Goal: Task Accomplishment & Management: Manage account settings

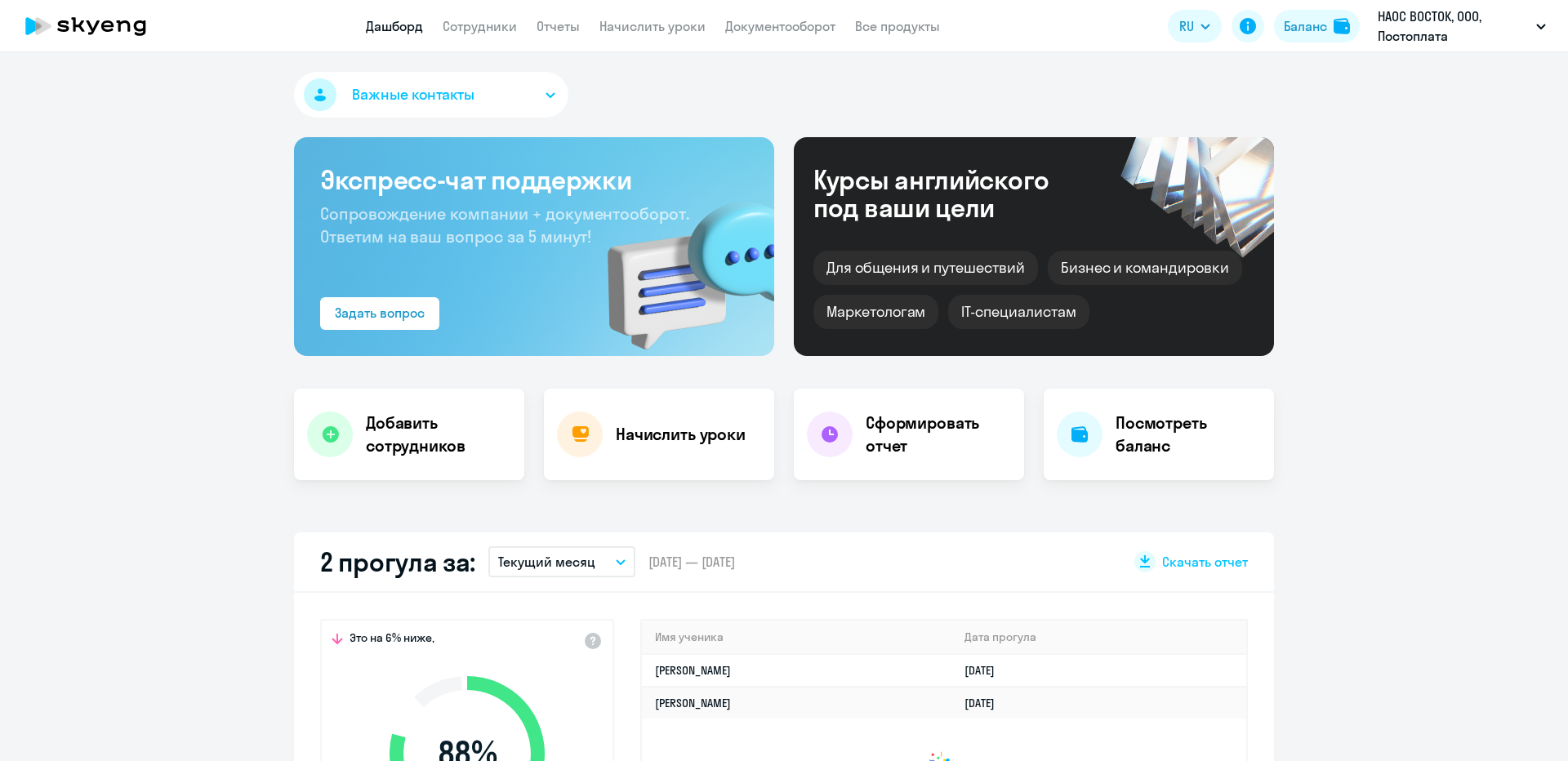
select select "30"
click at [621, 34] on link "Начислить уроки" at bounding box center [652, 26] width 106 height 16
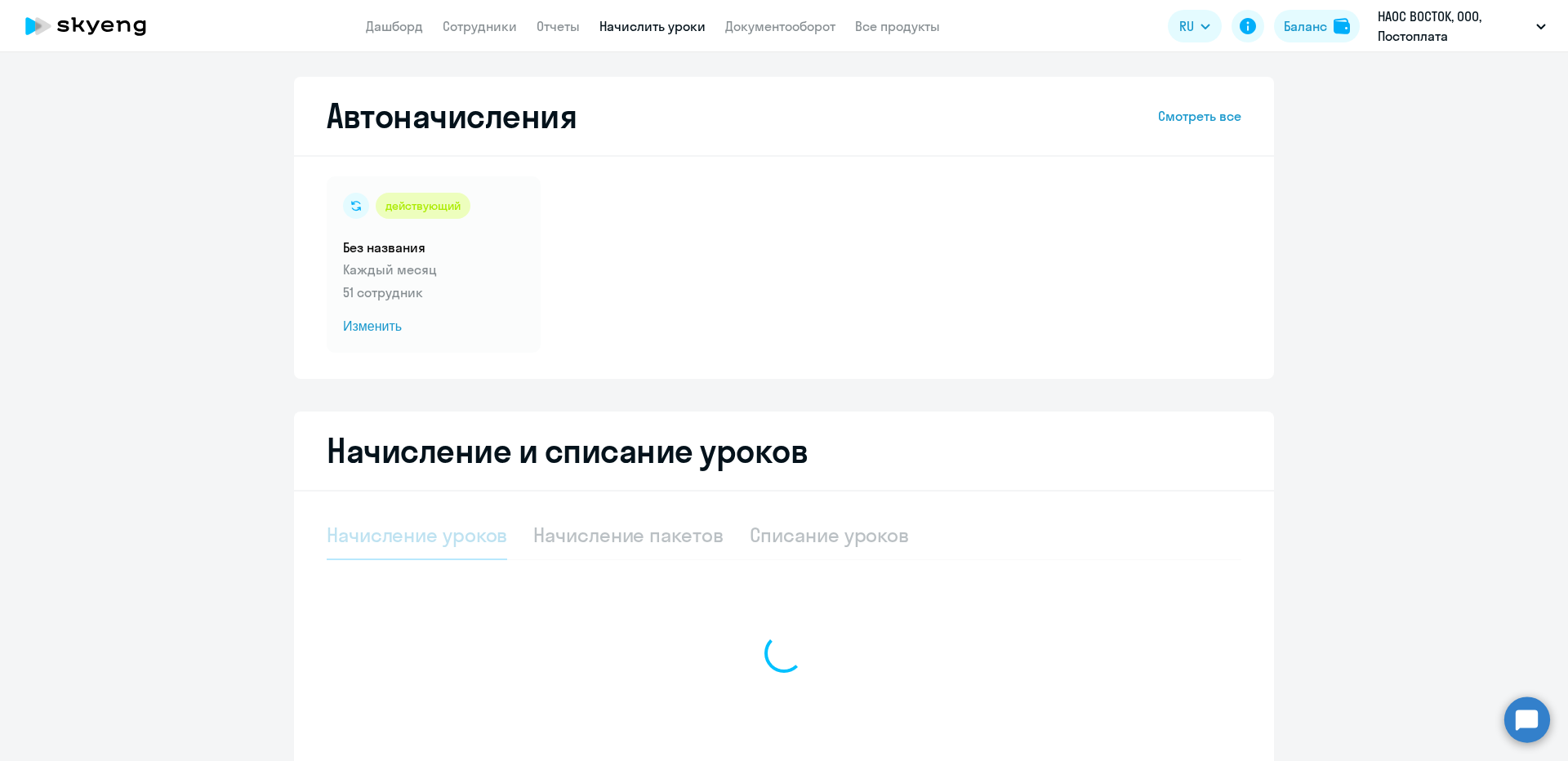
select select "10"
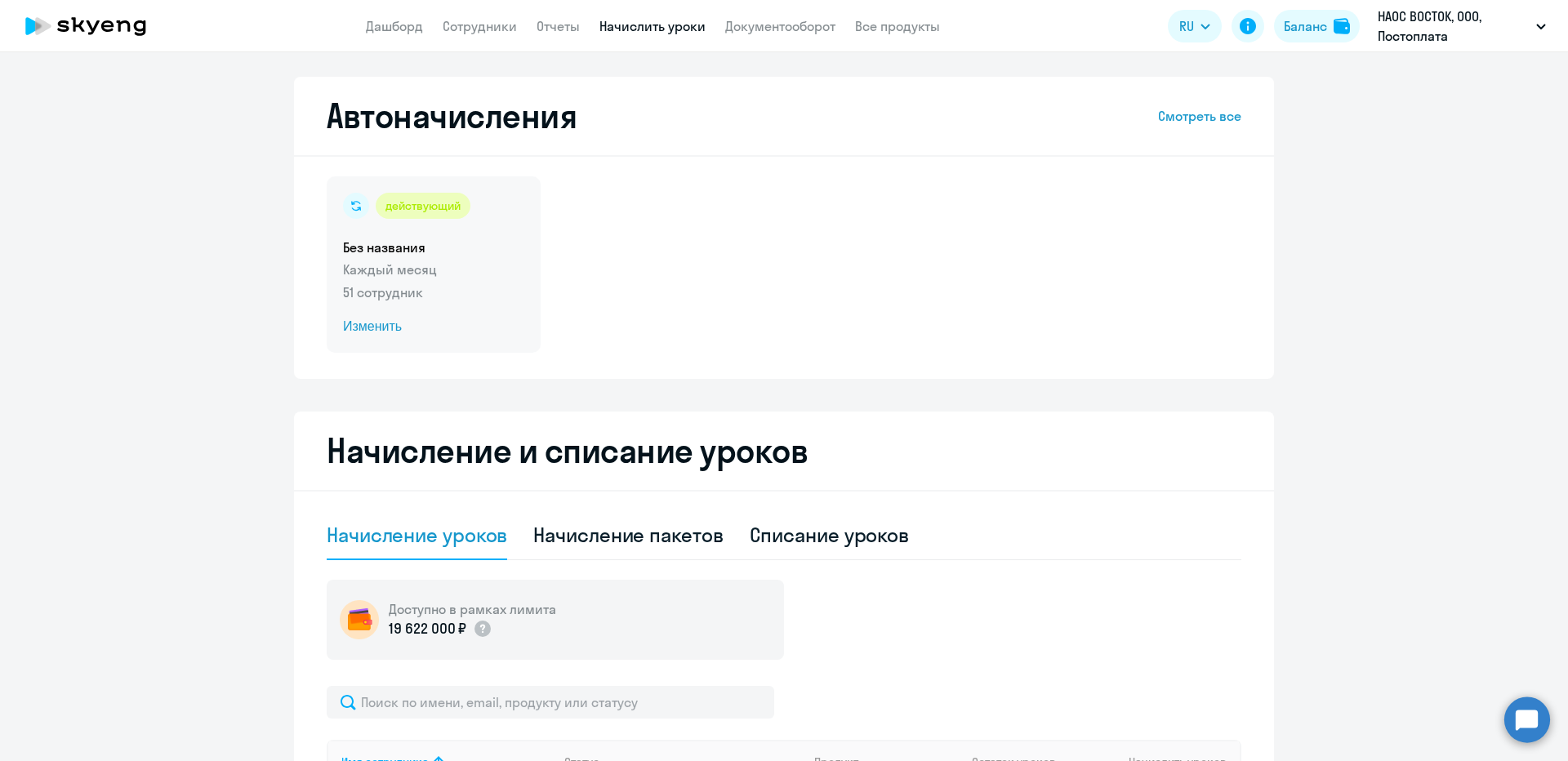
click at [468, 225] on div "действующий Без названия Каждый месяц 51 сотрудник Изменить" at bounding box center [433, 265] width 214 height 176
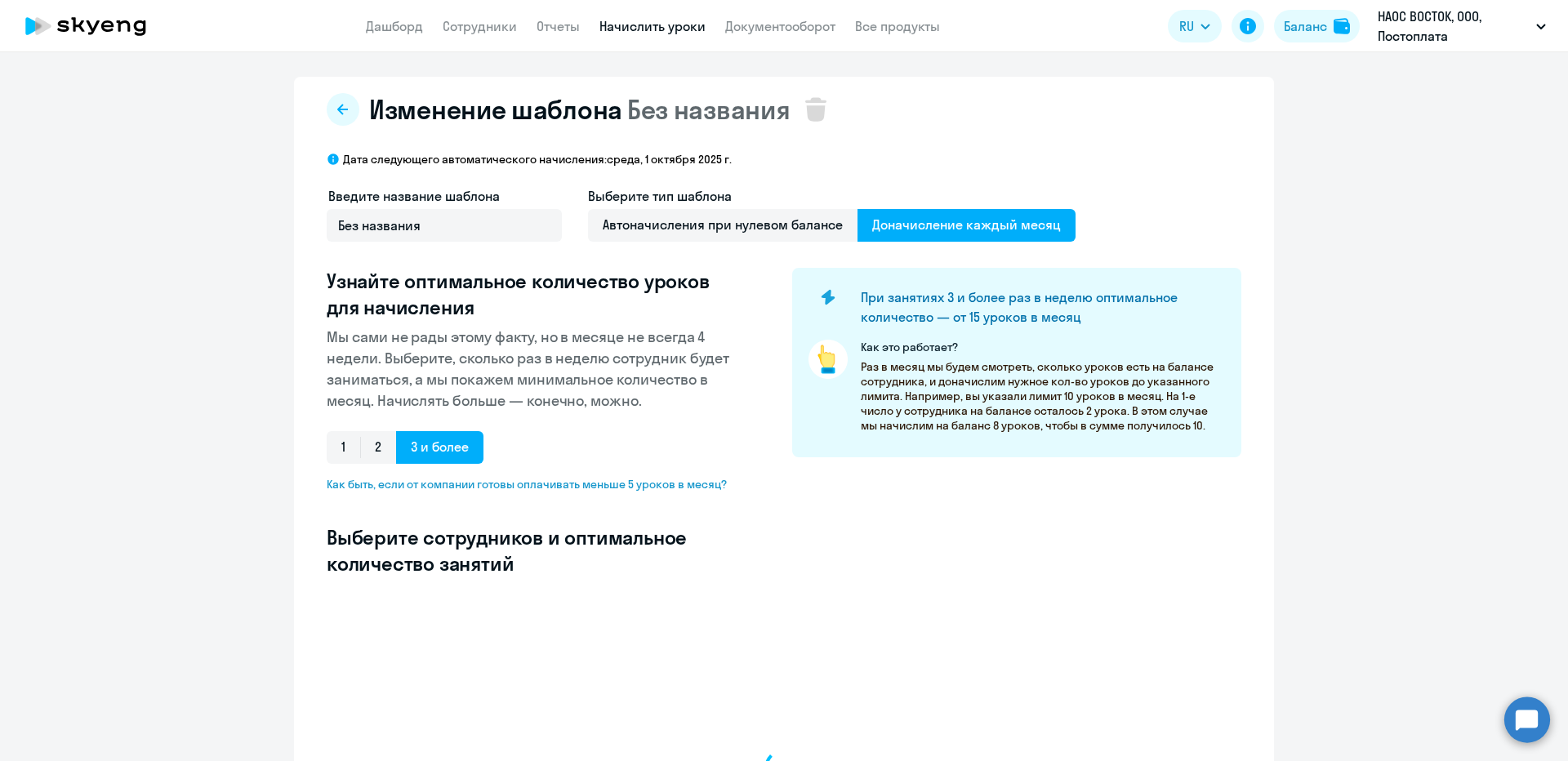
select select "10"
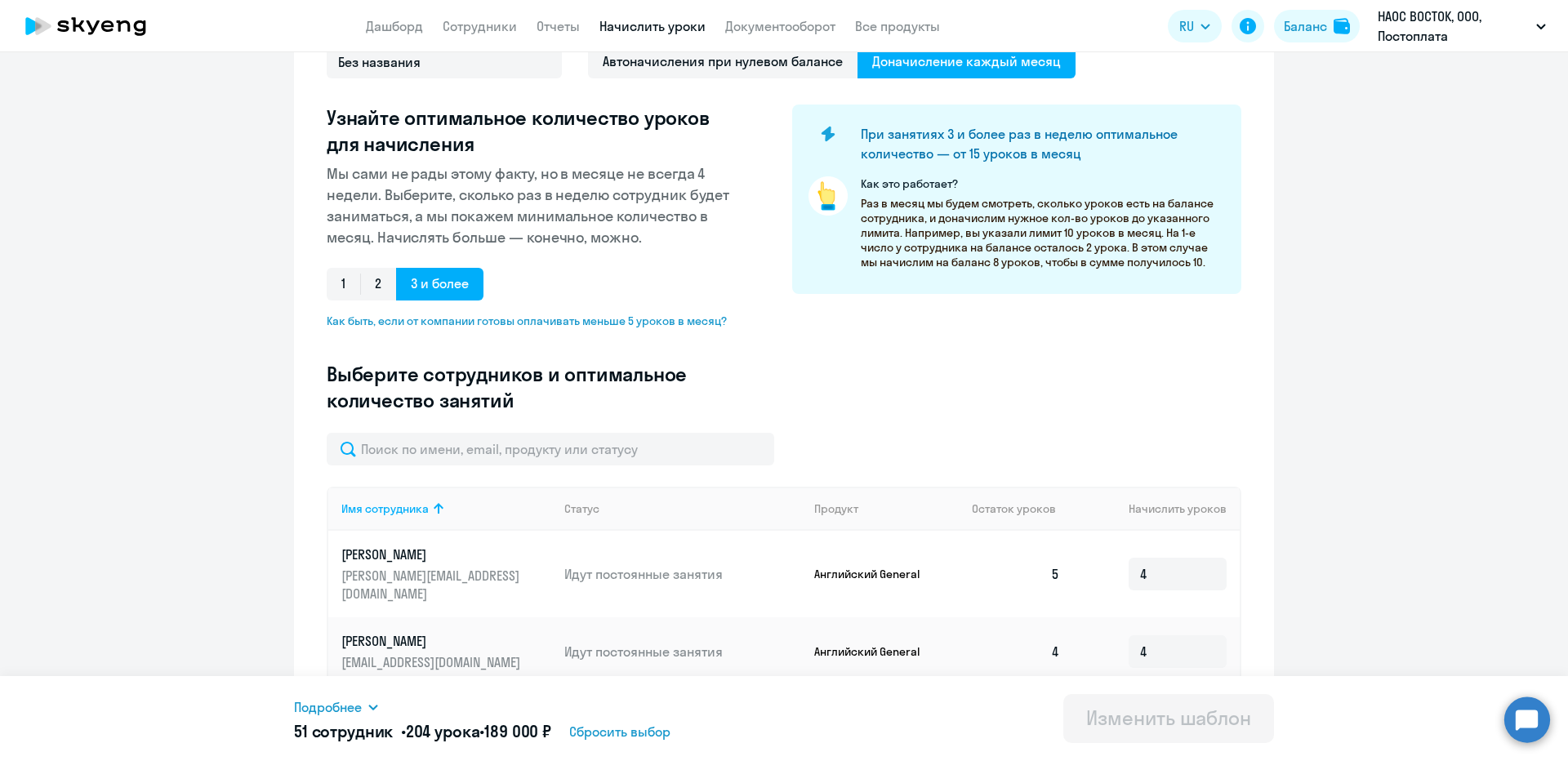
scroll to position [82, 0]
